Goal: Transaction & Acquisition: Purchase product/service

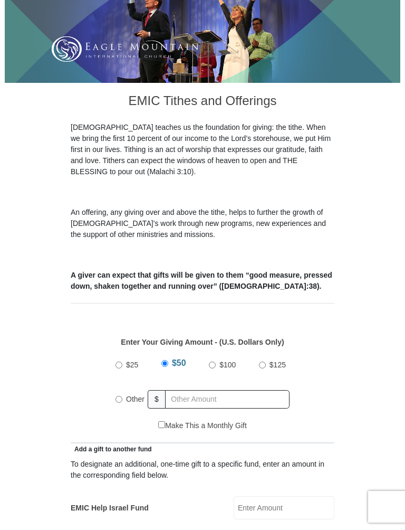
scroll to position [178, 0]
click at [118, 396] on input "Other" at bounding box center [119, 399] width 7 height 7
radio input "true"
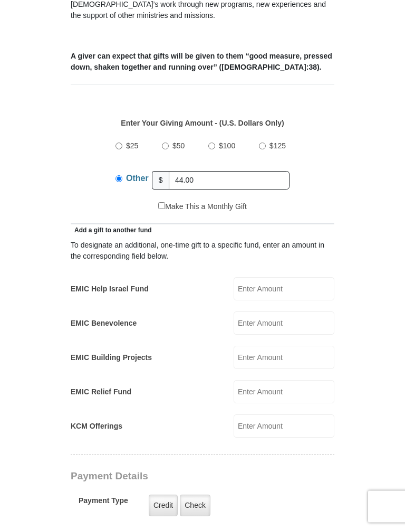
scroll to position [393, 0]
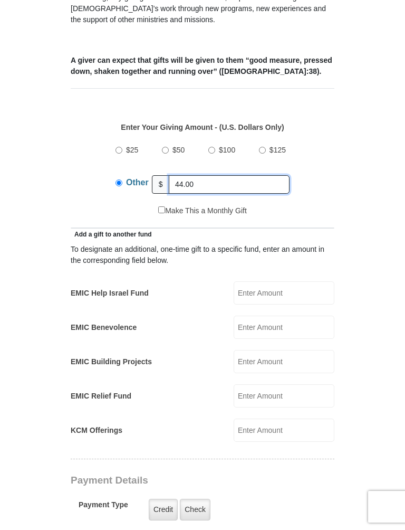
type input "44.00"
click at [285, 281] on input "EMIC Help Israel Fund" at bounding box center [284, 292] width 101 height 23
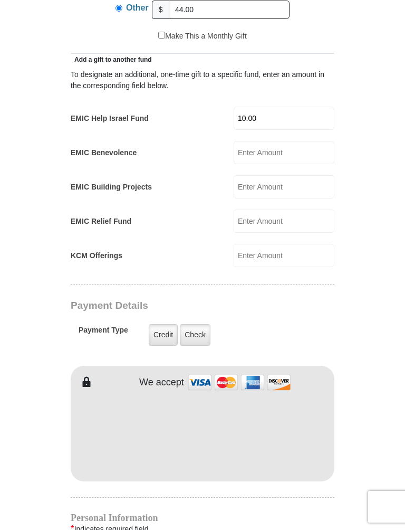
scroll to position [565, 0]
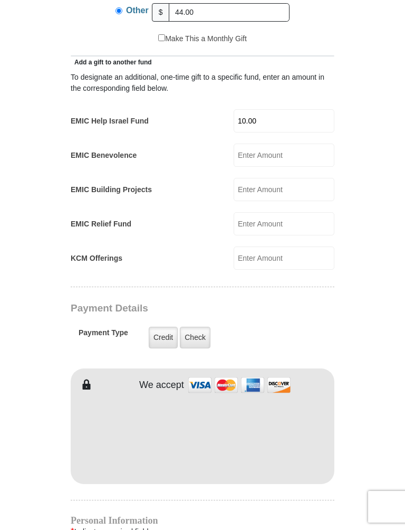
type input "10.00"
click at [200, 327] on label "Check" at bounding box center [195, 338] width 31 height 22
click at [0, 0] on input "Check" at bounding box center [0, 0] width 0 height 0
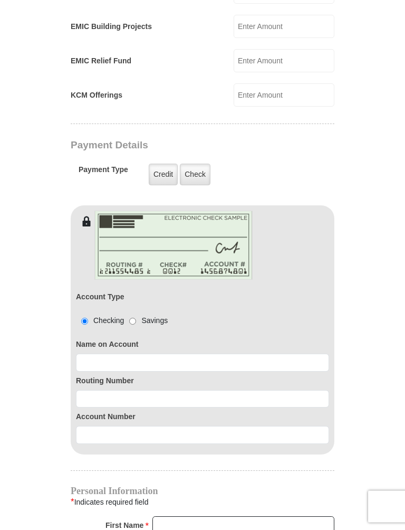
scroll to position [734, 0]
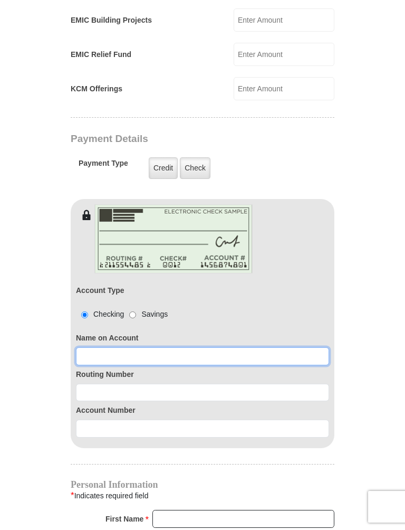
click at [93, 347] on input at bounding box center [202, 356] width 253 height 18
type input "N.Steg Stegall"
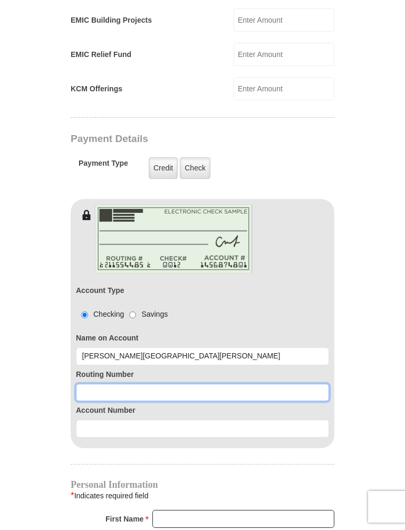
click at [88, 383] on input at bounding box center [202, 392] width 253 height 18
type input "111000025"
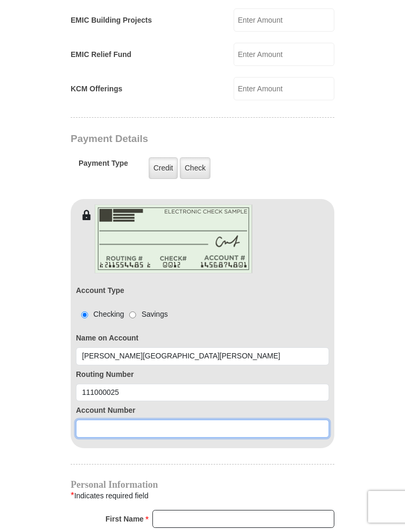
click at [93, 419] on input at bounding box center [202, 428] width 253 height 18
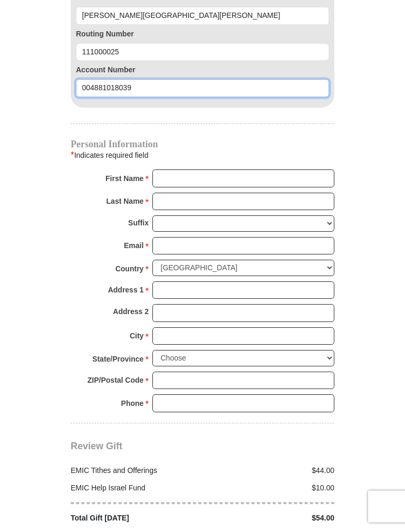
type input "004881018039"
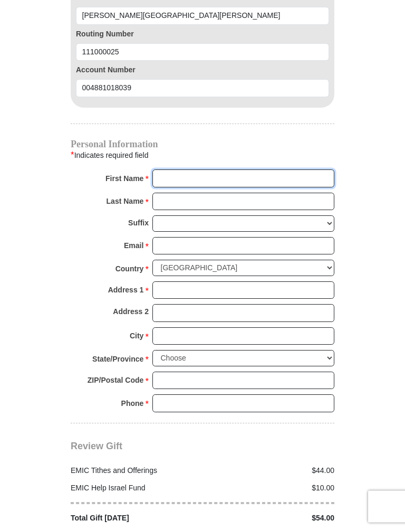
click at [165, 170] on input "First Name *" at bounding box center [243, 179] width 182 height 18
type input "Norma"
click at [174, 193] on input "Last Name *" at bounding box center [243, 202] width 182 height 18
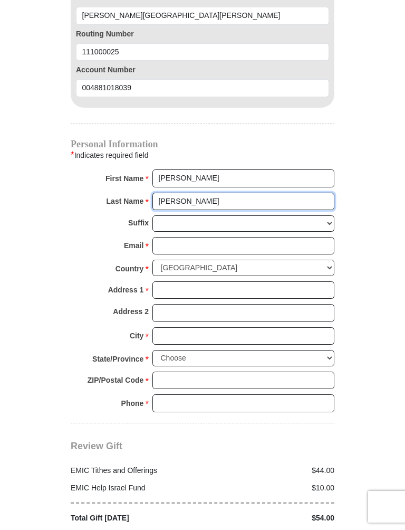
type input "Stegall"
click at [168, 237] on input "Email *" at bounding box center [243, 246] width 182 height 18
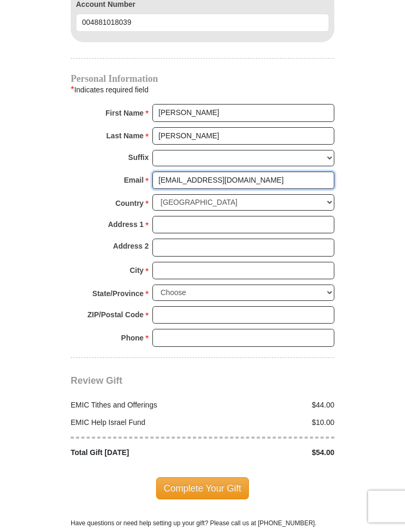
type input "nsteg@yahoo.com"
click at [170, 216] on input "Address 1 *" at bounding box center [243, 225] width 182 height 18
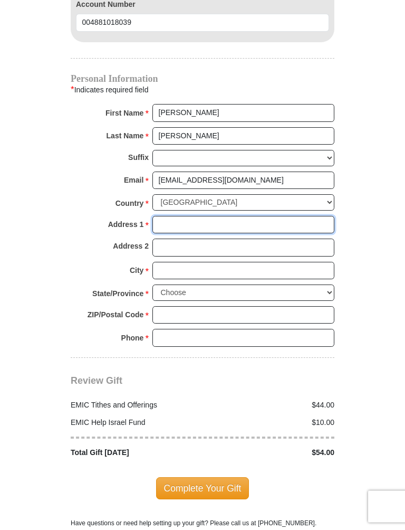
scroll to position [1140, 0]
type input "401 Pinewood ct"
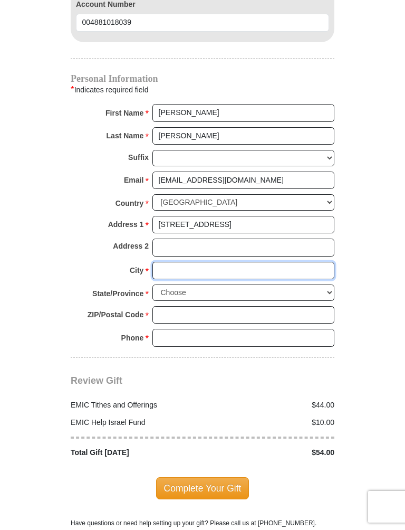
click at [167, 262] on input "City *" at bounding box center [243, 271] width 182 height 18
type input "Midland"
click at [327, 284] on select "Choose Alabama Alaska American Samoa Arizona Arkansas Armed Forces Americas Arm…" at bounding box center [243, 292] width 182 height 16
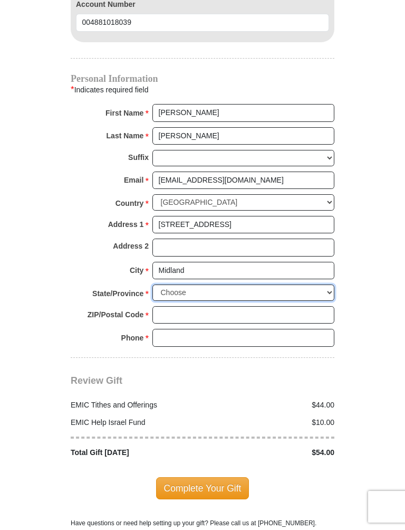
select select "TX"
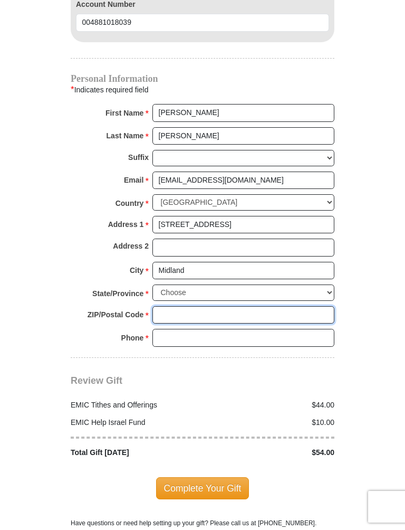
click at [169, 306] on input "ZIP/Postal Code *" at bounding box center [243, 315] width 182 height 18
type input "79705"
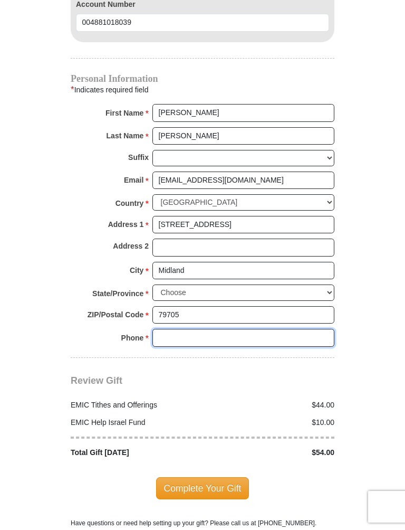
click at [172, 329] on input "Phone * *" at bounding box center [243, 338] width 182 height 18
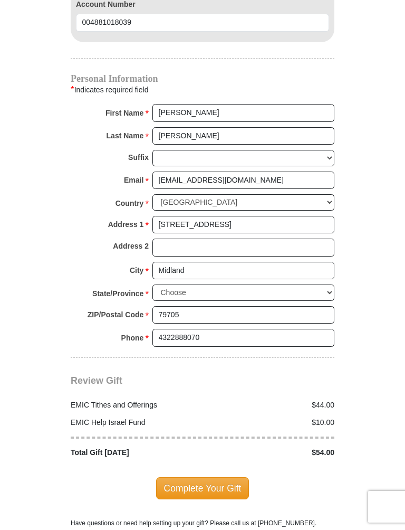
click at [191, 358] on div "Review Gift Your monthly donation will start on the first occurrence on your se…" at bounding box center [203, 408] width 264 height 100
click at [215, 329] on input "4322888070" at bounding box center [243, 338] width 182 height 18
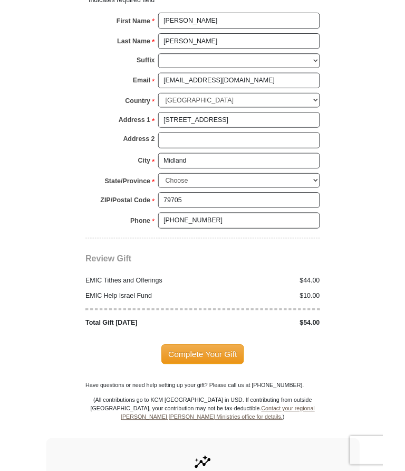
scroll to position [1237, 0]
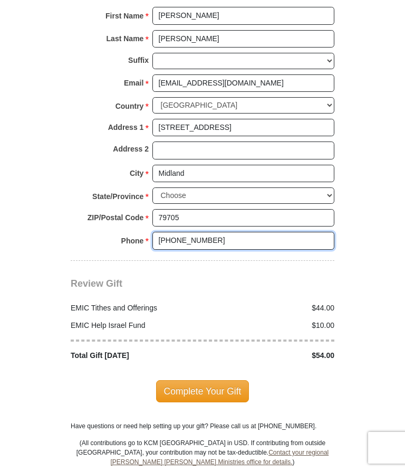
type input "432-288-8070"
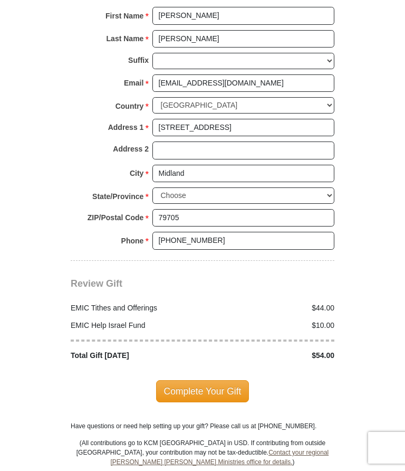
click at [216, 380] on span "Complete Your Gift" at bounding box center [202, 391] width 93 height 22
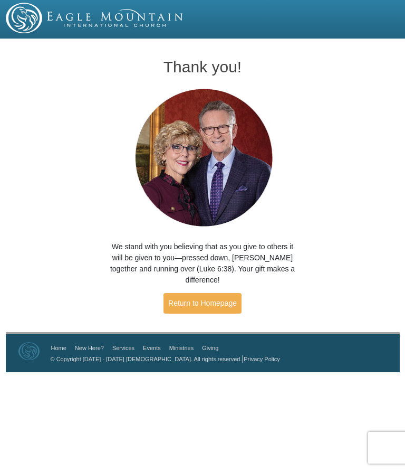
click at [214, 293] on link "Return to Homepage" at bounding box center [203, 303] width 78 height 21
